Goal: Find specific page/section

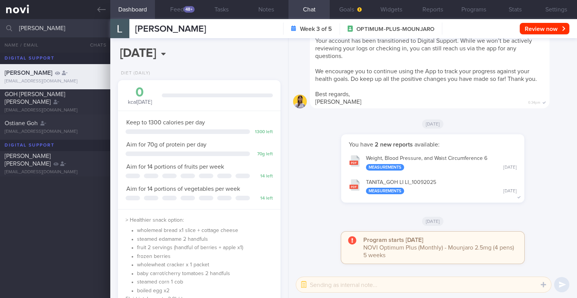
select select "8"
click at [71, 21] on input "Goh Li Li" at bounding box center [288, 28] width 577 height 18
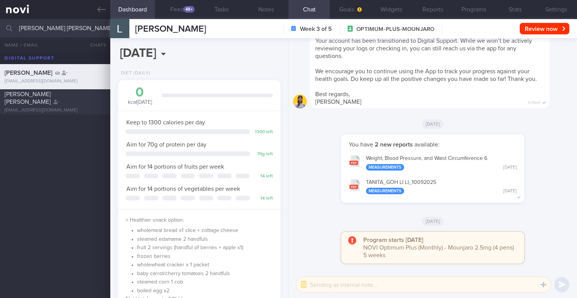
type input "[PERSON_NAME] [PERSON_NAME]"
click at [59, 108] on div "[EMAIL_ADDRESS][DOMAIN_NAME]" at bounding box center [55, 111] width 101 height 6
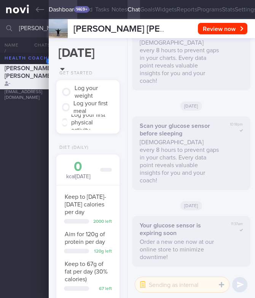
scroll to position [42, 50]
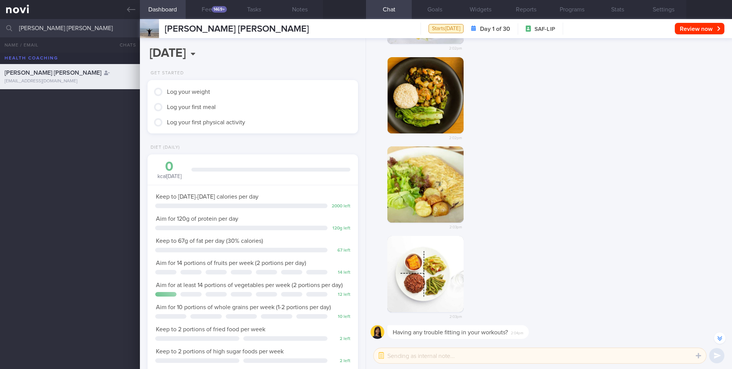
scroll to position [0, 0]
